Goal: Information Seeking & Learning: Learn about a topic

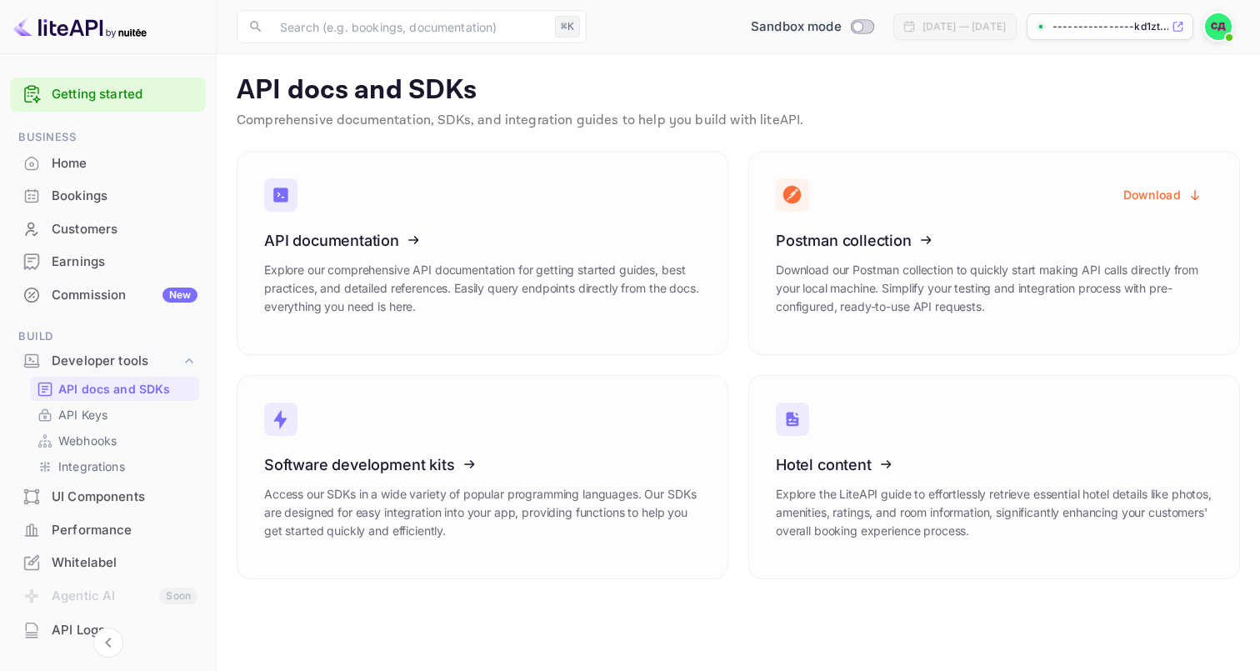
scroll to position [82, 0]
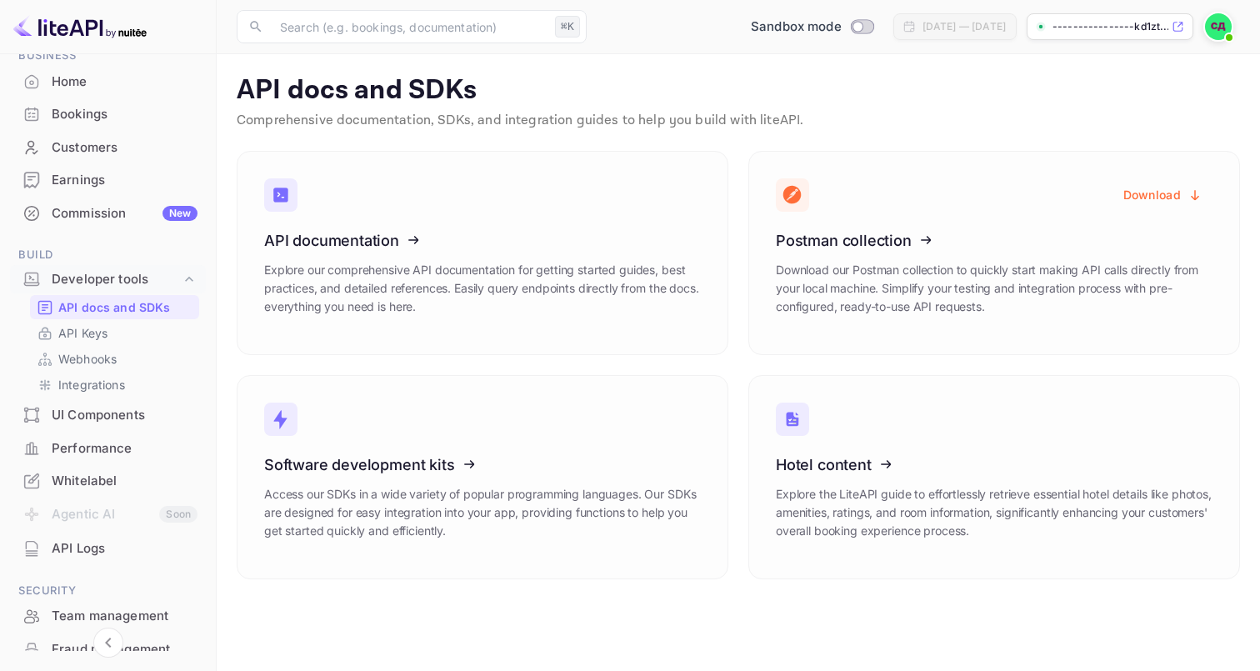
click at [69, 407] on div "UI Components" at bounding box center [125, 415] width 146 height 19
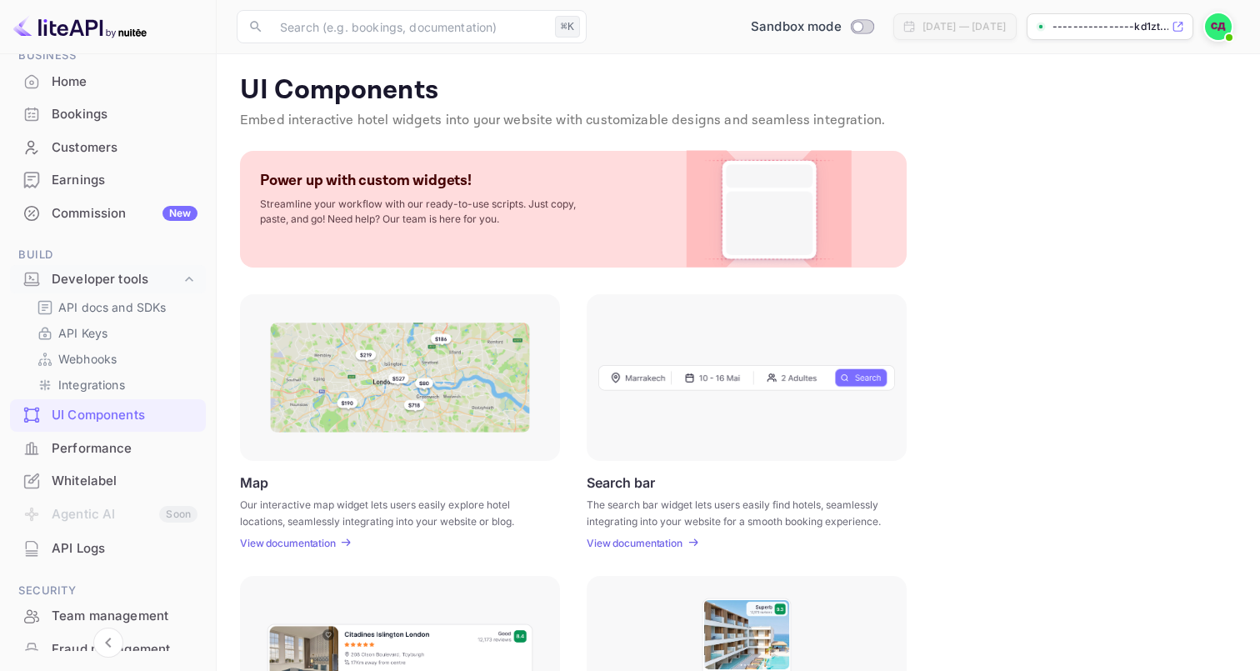
click at [336, 548] on div "UI Components Embed interactive hotel widgets into your website with customizab…" at bounding box center [738, 588] width 1003 height 1029
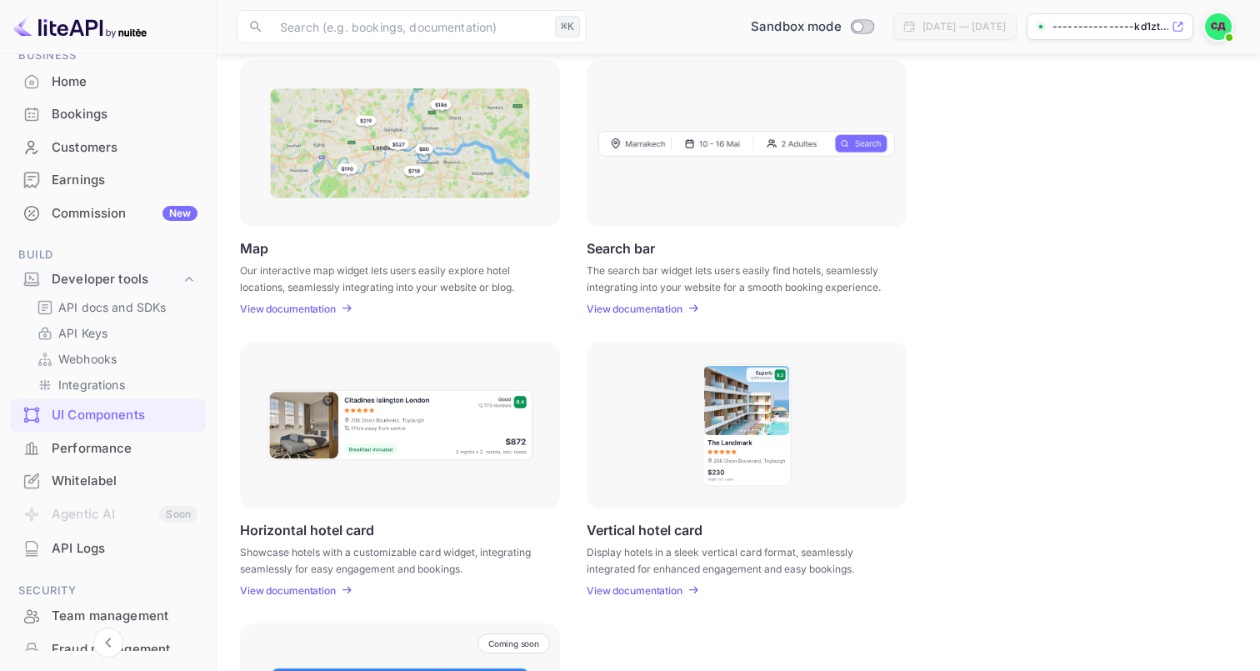
scroll to position [235, 0]
click at [343, 303] on icon at bounding box center [346, 308] width 12 height 12
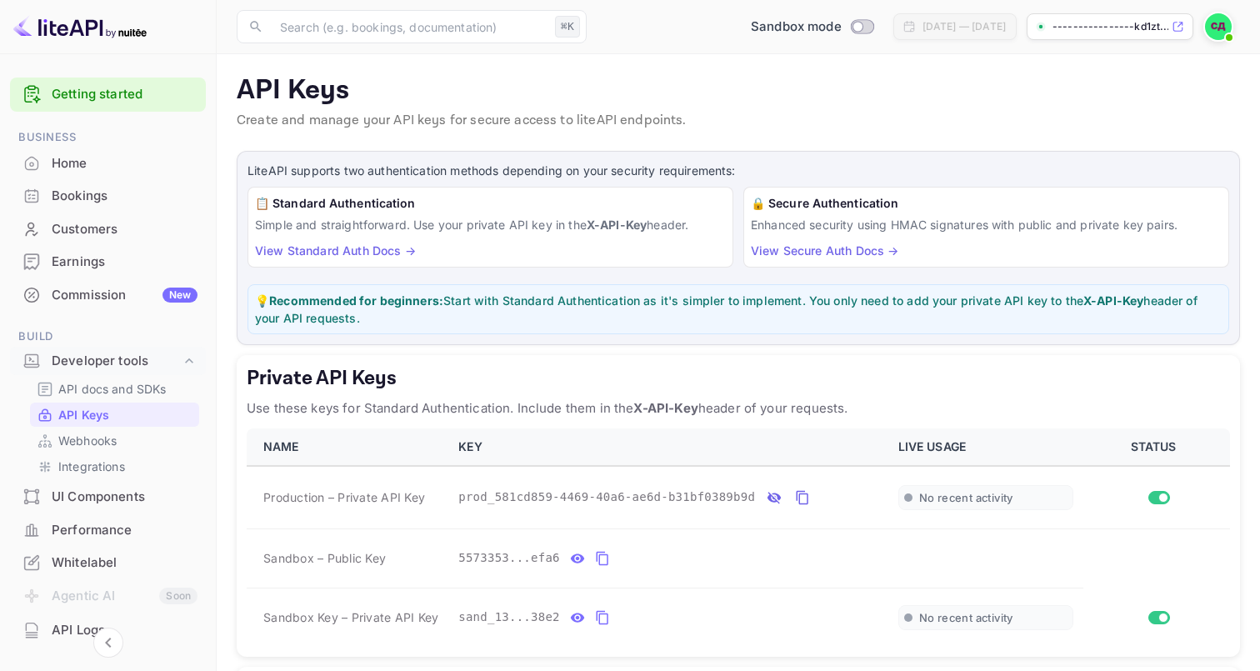
scroll to position [132, 0]
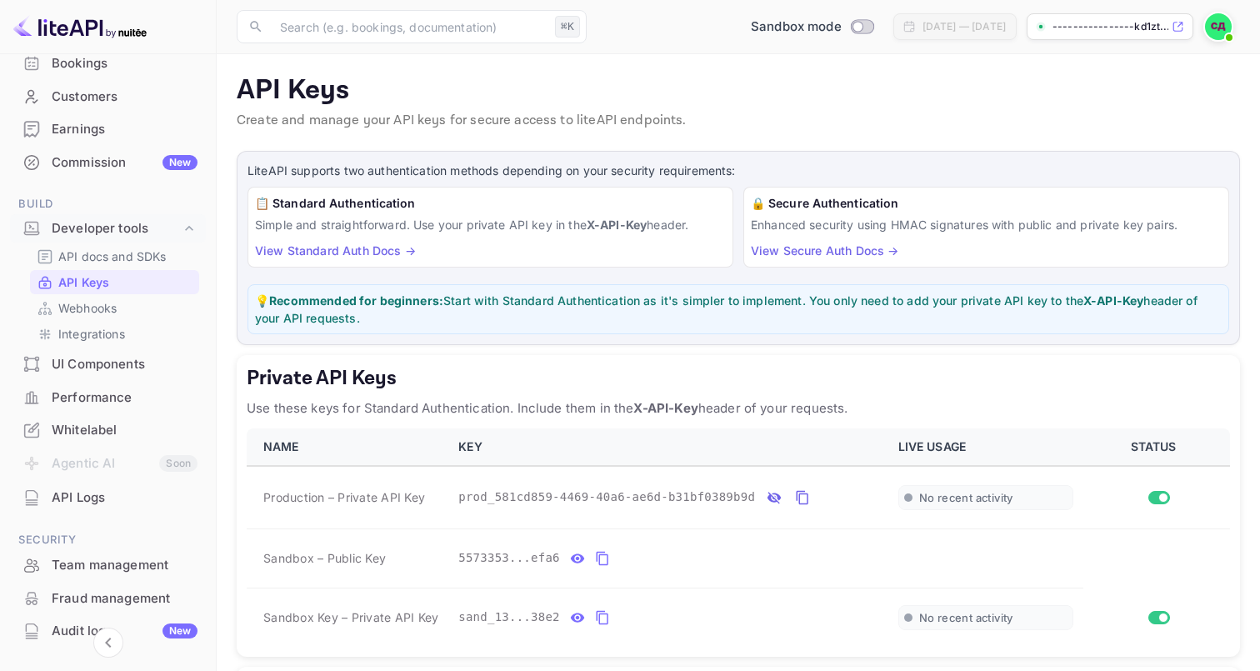
click at [102, 24] on img at bounding box center [79, 26] width 133 height 27
click at [76, 27] on img at bounding box center [79, 26] width 133 height 27
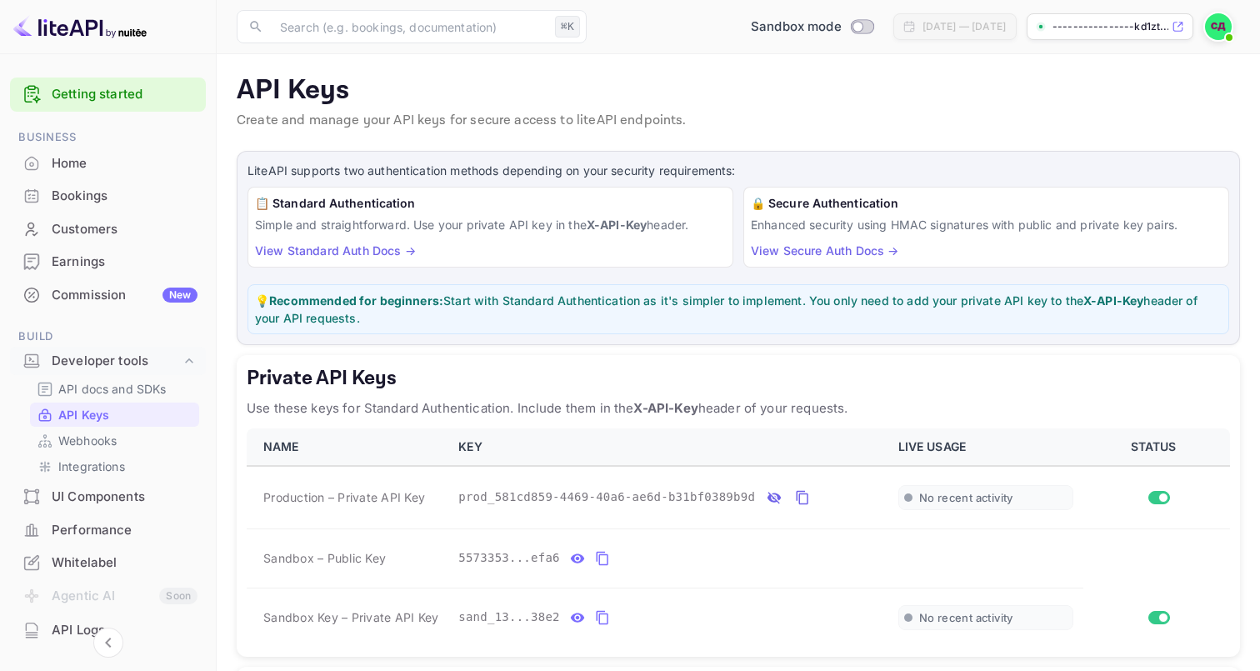
click at [105, 27] on img at bounding box center [79, 26] width 133 height 27
click at [97, 86] on link "Getting started" at bounding box center [125, 94] width 146 height 19
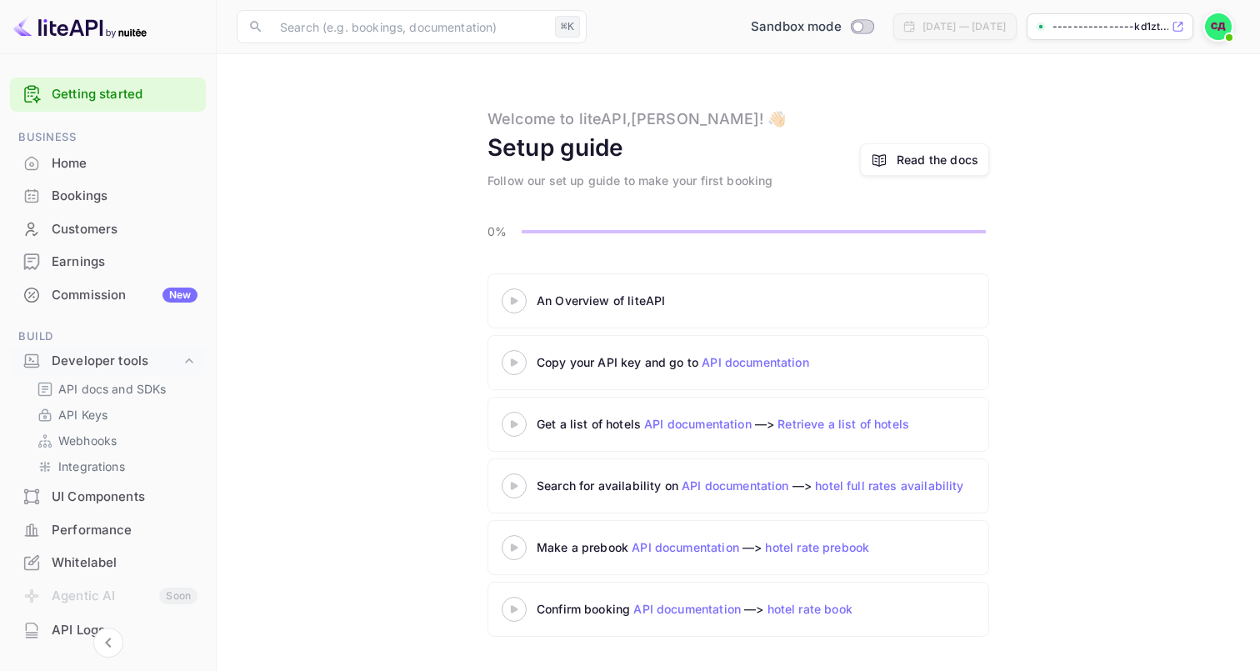
click at [57, 35] on img at bounding box center [79, 26] width 133 height 27
click at [85, 159] on div "Home" at bounding box center [125, 163] width 146 height 19
